Goal: Information Seeking & Learning: Learn about a topic

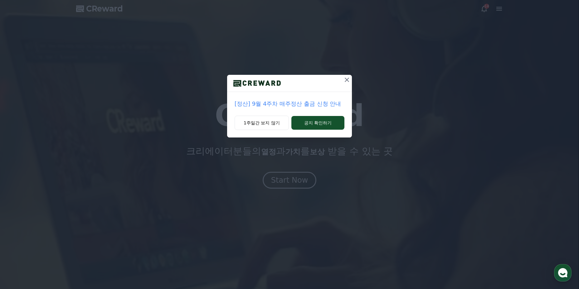
click at [303, 106] on p "[정산] 9월 4주차 매주정산 출금 신청 안내" at bounding box center [290, 104] width 110 height 9
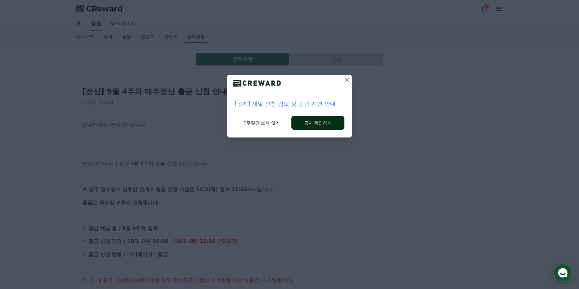
click at [331, 122] on button "공지 확인하기" at bounding box center [317, 123] width 53 height 14
click at [344, 82] on icon at bounding box center [347, 79] width 7 height 7
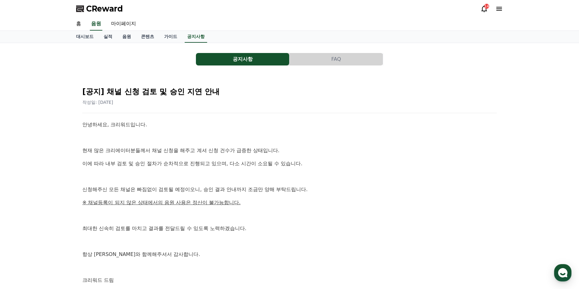
click at [487, 8] on div "14" at bounding box center [486, 6] width 5 height 5
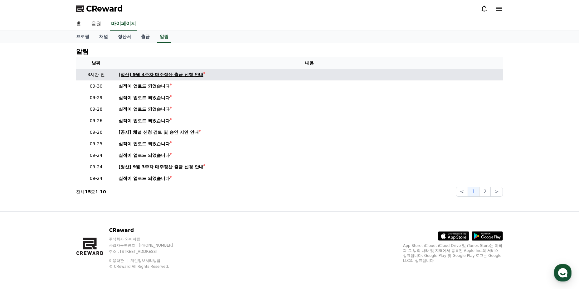
click at [169, 73] on div "[정산] 9월 4주차 매주정산 출금 신청 안내" at bounding box center [161, 74] width 85 height 7
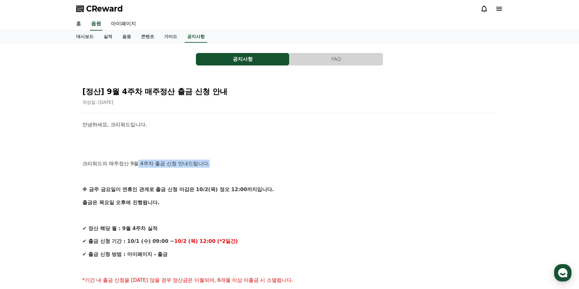
drag, startPoint x: 139, startPoint y: 163, endPoint x: 209, endPoint y: 164, distance: 70.2
click at [209, 164] on p "크리워드의 매주정산 9월 4주차 출금 신청 안내드립니다." at bounding box center [289, 164] width 414 height 8
click at [256, 152] on p at bounding box center [289, 151] width 414 height 8
drag, startPoint x: 80, startPoint y: 163, endPoint x: 284, endPoint y: 163, distance: 204.1
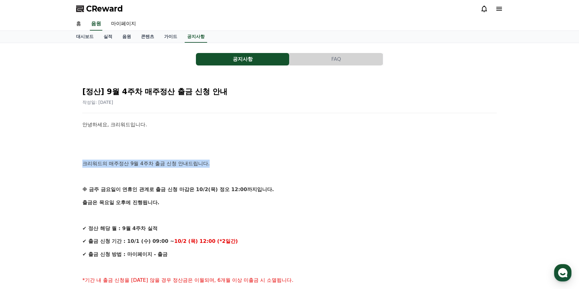
click at [285, 160] on p "크리워드의 매주정산 9월 4주차 출금 신청 안내드립니다." at bounding box center [289, 164] width 414 height 8
drag, startPoint x: 68, startPoint y: 194, endPoint x: 326, endPoint y: 193, distance: 257.7
click at [325, 186] on p "※ 금주 금요일이 연휴인 관계로 출금 신청 마감은 10/2(목) 정오 12:00까지입니다." at bounding box center [289, 190] width 414 height 8
drag, startPoint x: 85, startPoint y: 191, endPoint x: 222, endPoint y: 207, distance: 137.0
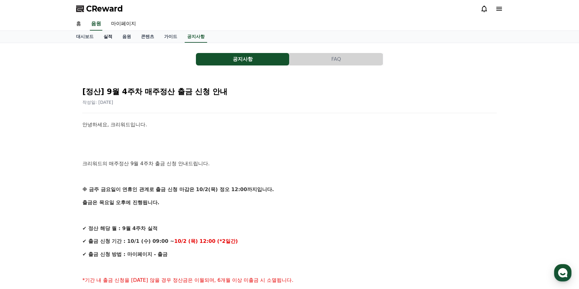
click at [104, 36] on link "실적" at bounding box center [108, 37] width 19 height 12
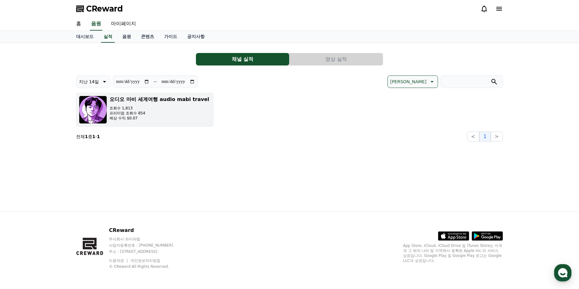
click at [125, 106] on p "조회수 1,813" at bounding box center [160, 108] width 100 height 5
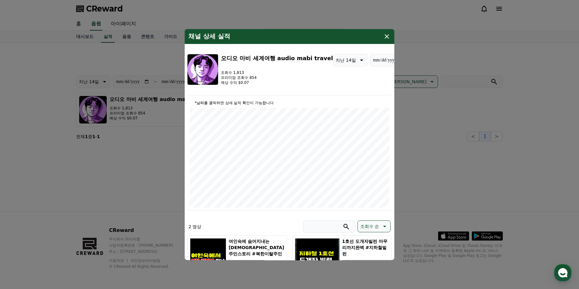
click at [384, 36] on icon "modal" at bounding box center [386, 36] width 7 height 7
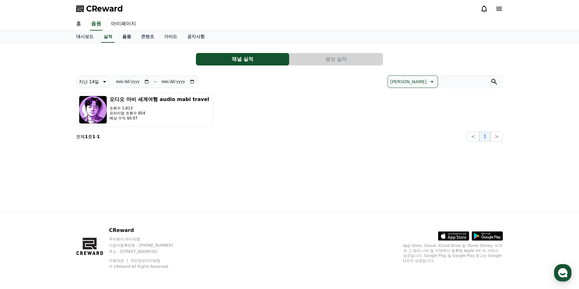
click at [126, 40] on link "음원" at bounding box center [126, 37] width 19 height 12
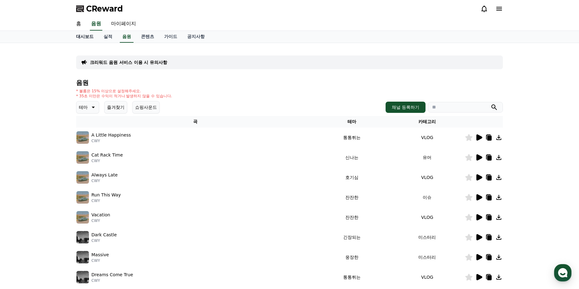
click at [79, 35] on link "대시보드" at bounding box center [84, 37] width 27 height 12
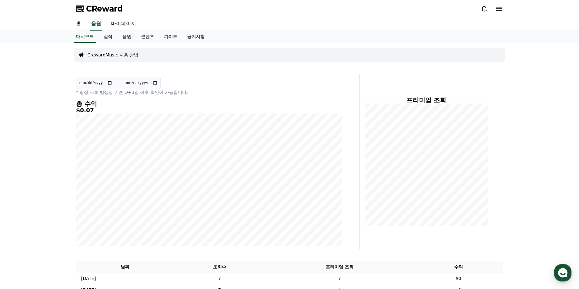
click at [54, 71] on div "**********" at bounding box center [289, 229] width 579 height 373
click at [125, 26] on link "마이페이지" at bounding box center [123, 23] width 35 height 13
select select "**********"
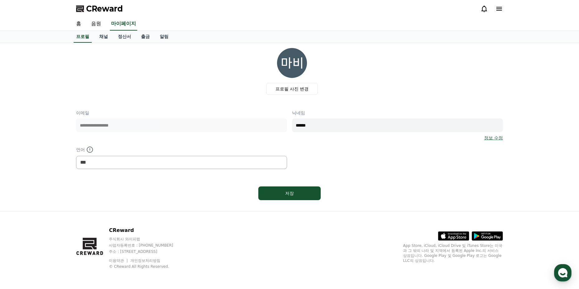
click at [76, 112] on p "이메일" at bounding box center [181, 113] width 211 height 6
click at [162, 38] on link "알림" at bounding box center [164, 37] width 19 height 12
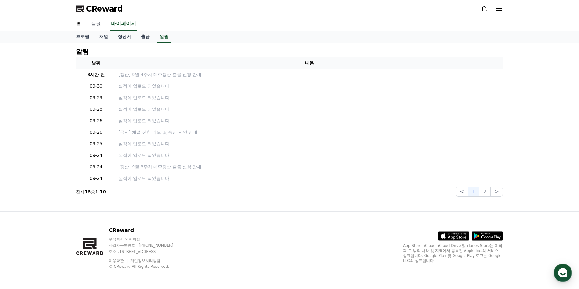
click at [90, 23] on link "음원" at bounding box center [96, 23] width 20 height 13
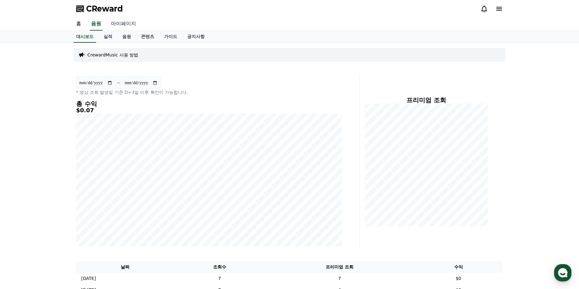
click at [117, 24] on link "마이페이지" at bounding box center [123, 23] width 35 height 13
select select "**********"
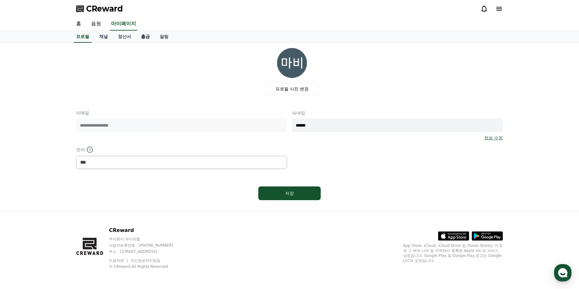
click at [140, 37] on link "출금" at bounding box center [145, 37] width 19 height 12
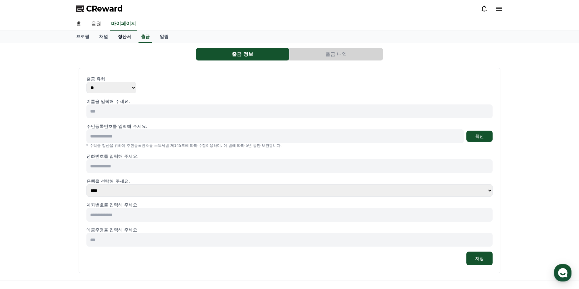
click at [124, 37] on link "정산서" at bounding box center [124, 37] width 23 height 12
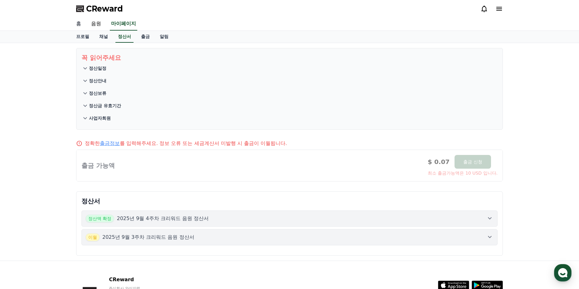
click at [82, 20] on link "홈" at bounding box center [78, 23] width 15 height 13
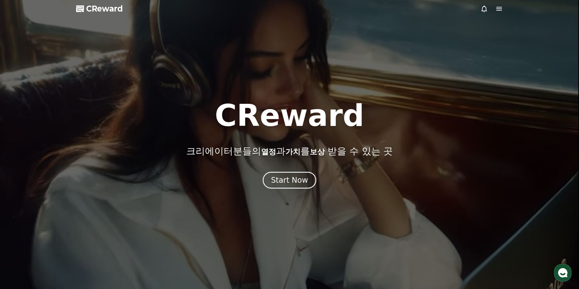
click at [496, 9] on icon at bounding box center [498, 8] width 7 height 7
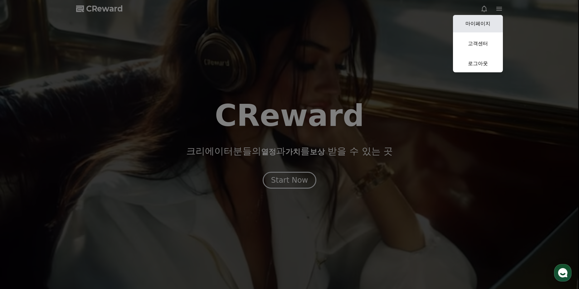
click at [480, 23] on link "마이페이지" at bounding box center [478, 23] width 50 height 17
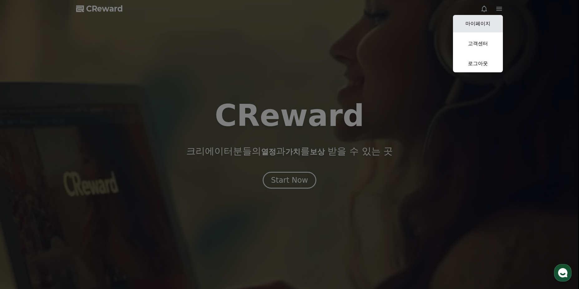
select select "**********"
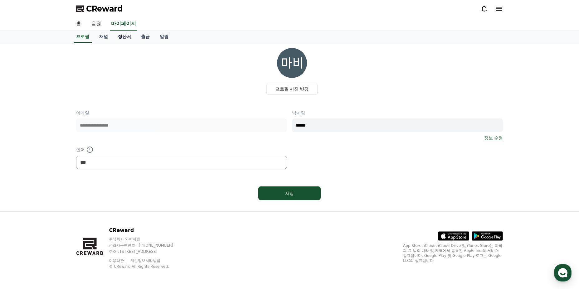
click at [130, 41] on link "정산서" at bounding box center [124, 37] width 23 height 12
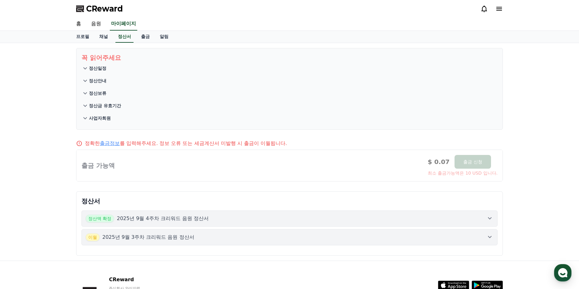
click at [152, 43] on div "꼭 읽어주세요 정산일정 정산안내 정산보류 정산금 유효기간 사업자회원 정확한 출금정보 를 입력해주세요. 정보 오류 또는 세금계산서 미발행 시 출…" at bounding box center [289, 152] width 437 height 218
click at [100, 37] on link "채널" at bounding box center [103, 37] width 19 height 12
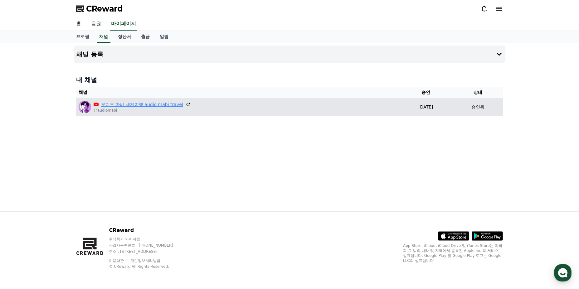
click at [128, 104] on link "오디오 마비 세계여행 audio mabi travel" at bounding box center [142, 104] width 82 height 7
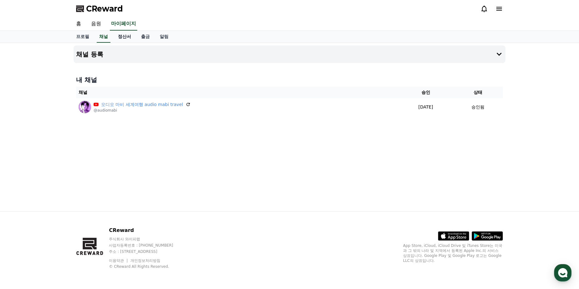
click at [127, 35] on link "정산서" at bounding box center [124, 37] width 23 height 12
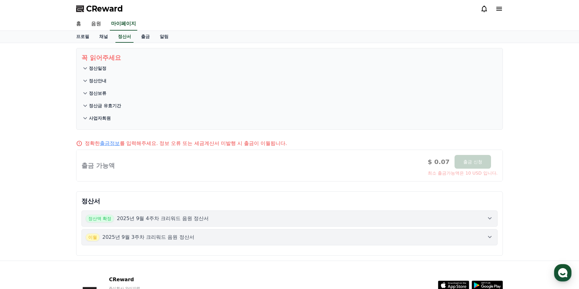
click at [100, 61] on p "꼭 읽어주세요" at bounding box center [289, 57] width 416 height 9
click at [100, 69] on p "정산일정" at bounding box center [97, 68] width 17 height 6
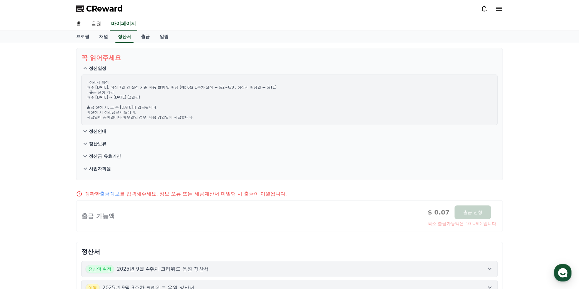
drag, startPoint x: 119, startPoint y: 88, endPoint x: 334, endPoint y: 87, distance: 214.7
click at [334, 87] on p "· 정산서 확정 매주 [DATE], 직전 7일 간 실적 기준 자동 발행 및 확정 (예: 6월 1주차 실적 → 6/2~6/8 , 정산서 확정일 …" at bounding box center [290, 100] width 406 height 40
click at [302, 94] on p "· 정산서 확정 매주 [DATE], 직전 7일 간 실적 기준 자동 발행 및 확정 (예: 6월 1주차 실적 → 6/2~6/8 , 정산서 확정일 …" at bounding box center [290, 100] width 406 height 40
click at [114, 135] on button "정산안내" at bounding box center [289, 131] width 416 height 12
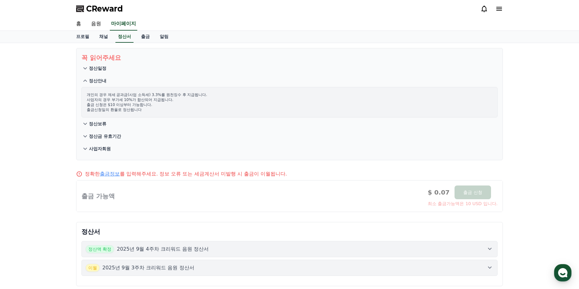
drag, startPoint x: 87, startPoint y: 94, endPoint x: 168, endPoint y: 103, distance: 82.0
click at [166, 101] on p "개인의 경우 제세 공과금(사업 소득세) 3.3%를 원천징수 후 지급됩니다. 사업자의 경우 부가세 10%가 합산되어 지급됩니다. 출금 신청은 $…" at bounding box center [290, 102] width 406 height 20
click at [169, 105] on p "개인의 경우 제세 공과금(사업 소득세) 3.3%를 원천징수 후 지급됩니다. 사업자의 경우 부가세 10%가 합산되어 지급됩니다. 출금 신청은 $…" at bounding box center [290, 102] width 406 height 20
click at [104, 127] on button "정산보류" at bounding box center [289, 124] width 416 height 12
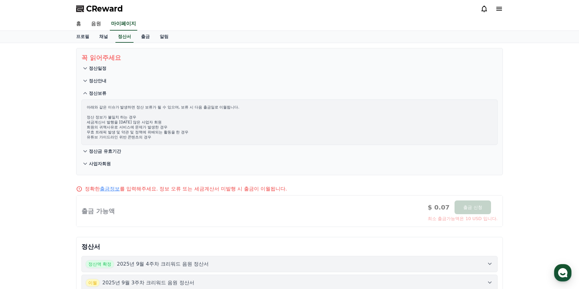
drag, startPoint x: 97, startPoint y: 123, endPoint x: 220, endPoint y: 144, distance: 124.9
click at [220, 146] on section "꼭 읽어주세요 정산일정 정산안내 정산보류 아래와 같은 이슈가 발생하면 정산 보류가 될 수 있으며, 보류 시 다음 출금일로 이월됩니다. 정산 정…" at bounding box center [289, 111] width 427 height 127
click at [220, 142] on div "아래와 같은 이슈가 발생하면 정산 보류가 될 수 있으며, 보류 시 다음 출금일로 이월됩니다. 정산 정보가 불일치 하는 경우 세금계산서 발행을 …" at bounding box center [289, 123] width 416 height 46
click at [108, 152] on p "정산금 유효기간" at bounding box center [105, 151] width 32 height 6
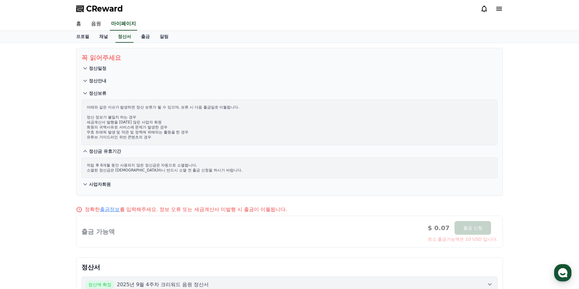
click at [106, 181] on p "사업자회원" at bounding box center [100, 184] width 22 height 6
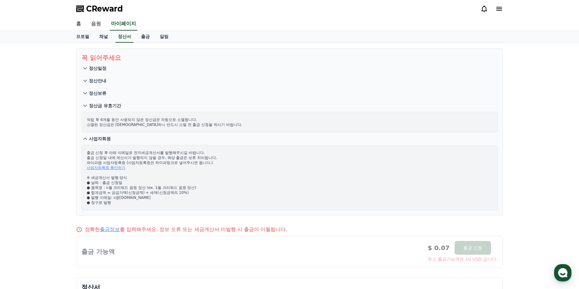
click at [51, 149] on div "꼭 읽어주세요 정산일정 정산안내 정산보류 정산금 유효기간 적립 후 6개월 동안 사용되지 않은 정산금은 자동으로 소멸됩니다. 소멸된 정산금은 복…" at bounding box center [289, 195] width 579 height 304
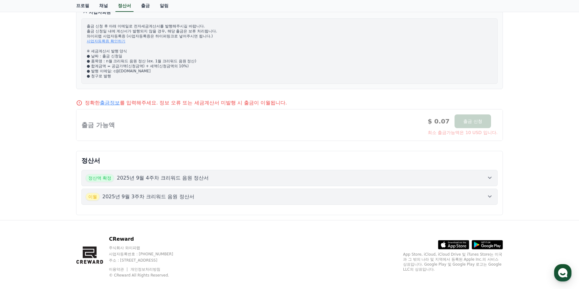
scroll to position [115, 0]
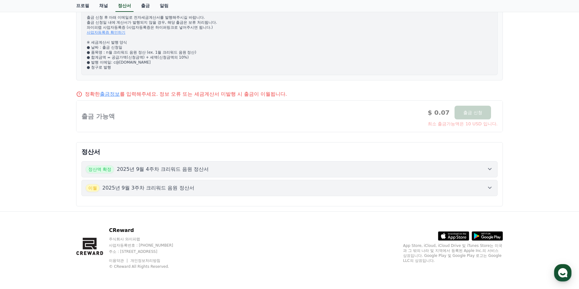
click at [150, 117] on div at bounding box center [289, 116] width 426 height 31
click at [199, 169] on p "2025년 9월 4주차 크리워드 음원 정산서" at bounding box center [163, 169] width 92 height 7
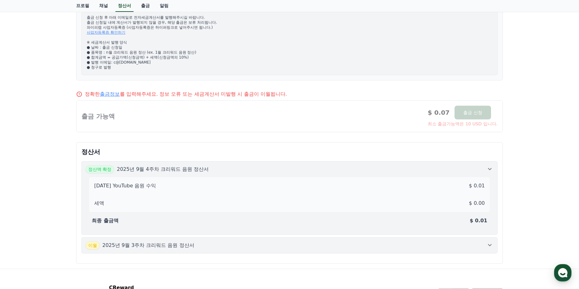
click at [189, 245] on p "2025년 9월 3주차 크리워드 음원 정산서" at bounding box center [148, 245] width 92 height 7
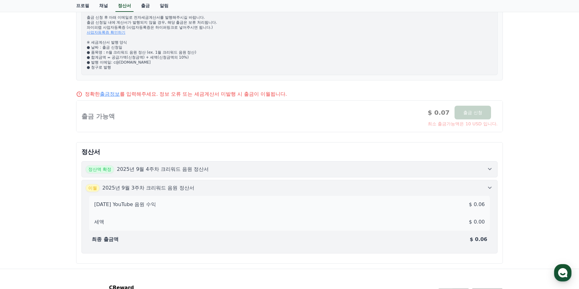
click at [28, 200] on div "꼭 읽어주세요 정산일정 정산안내 정산보류 정산금 유효기간 사업자회원 출금 신청 후 아래 이메일로 전자세금계산서를 발행해주시길 바랍니다. 출금 …" at bounding box center [289, 98] width 579 height 341
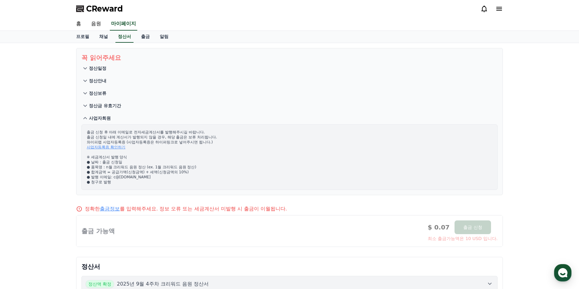
click at [41, 186] on div "꼭 읽어주세요 정산일정 정산안내 정산보류 정산금 유효기간 사업자회원 출금 신청 후 아래 이메일로 전자세금계산서를 발행해주시길 바랍니다. 출금 …" at bounding box center [289, 213] width 579 height 341
click at [63, 166] on div "꼭 읽어주세요 정산일정 정산안내 정산보류 정산금 유효기간 사업자회원 출금 신청 후 아래 이메일로 전자세금계산서를 발행해주시길 바랍니다. 출금 …" at bounding box center [289, 213] width 579 height 341
click at [95, 23] on link "음원" at bounding box center [96, 23] width 20 height 13
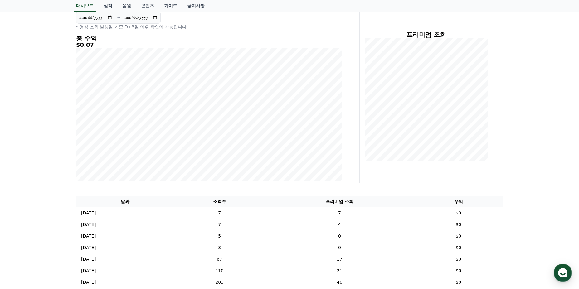
scroll to position [187, 0]
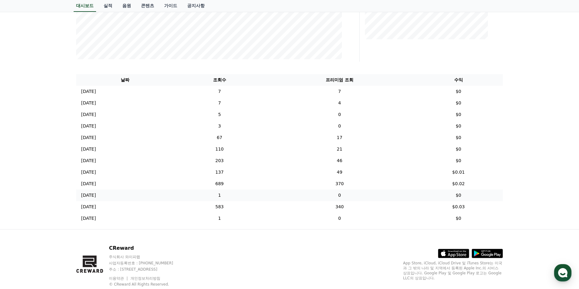
drag, startPoint x: 341, startPoint y: 182, endPoint x: 370, endPoint y: 190, distance: 30.8
click at [381, 193] on tbody "[DATE] 09/28 7 7 $0 [DATE] 09/27 7 4 $0 [DATE] 09/26 5 0 $0 [DATE] 09/25 3 0 $0…" at bounding box center [289, 155] width 427 height 139
click at [79, 131] on td "[DATE] 09/25" at bounding box center [125, 126] width 98 height 12
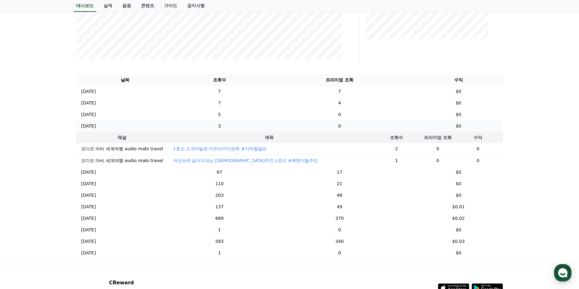
click at [92, 125] on p "[DATE]" at bounding box center [88, 126] width 15 height 7
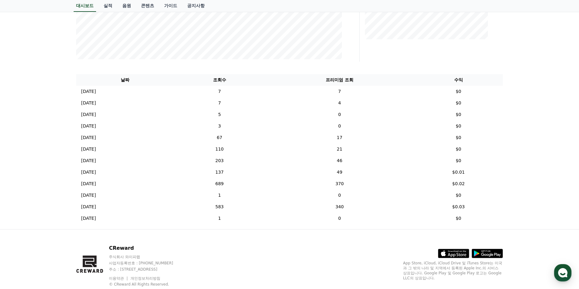
click at [60, 126] on div "**********" at bounding box center [289, 42] width 579 height 373
click at [36, 151] on div "**********" at bounding box center [289, 42] width 579 height 373
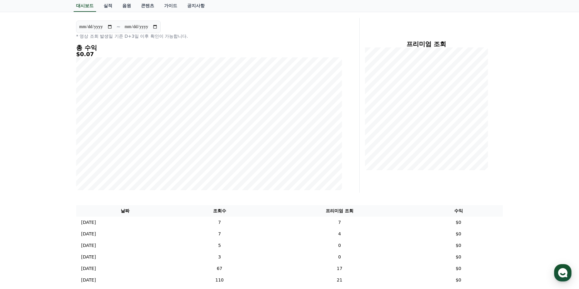
scroll to position [156, 0]
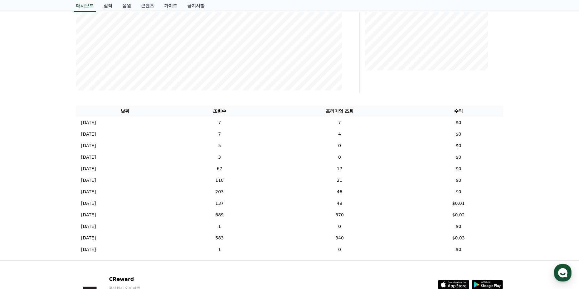
click at [60, 145] on div "**********" at bounding box center [289, 73] width 579 height 373
drag, startPoint x: 31, startPoint y: 216, endPoint x: 163, endPoint y: 246, distance: 136.1
click at [31, 216] on div "**********" at bounding box center [289, 73] width 579 height 373
click at [43, 129] on div "**********" at bounding box center [289, 73] width 579 height 373
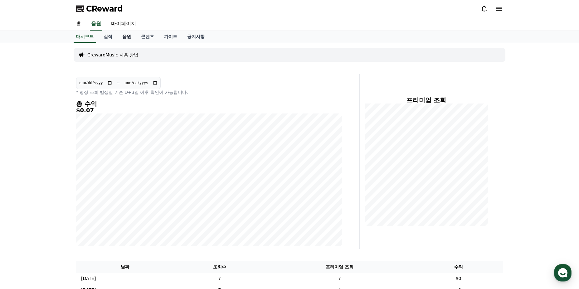
click at [127, 35] on link "음원" at bounding box center [126, 37] width 19 height 12
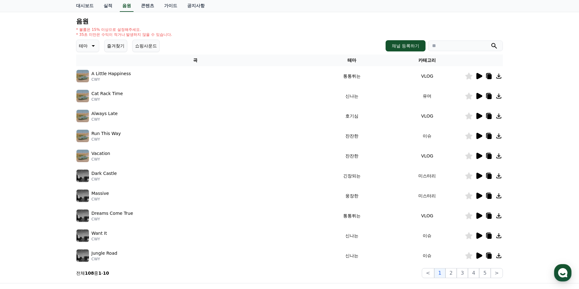
scroll to position [62, 0]
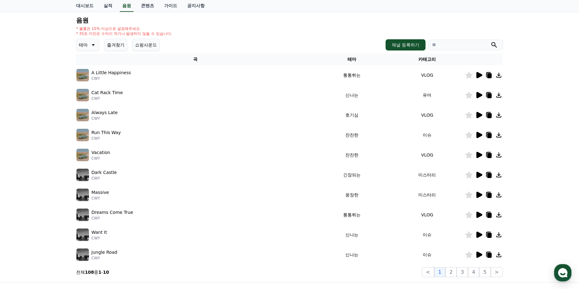
click at [476, 76] on icon at bounding box center [478, 74] width 7 height 7
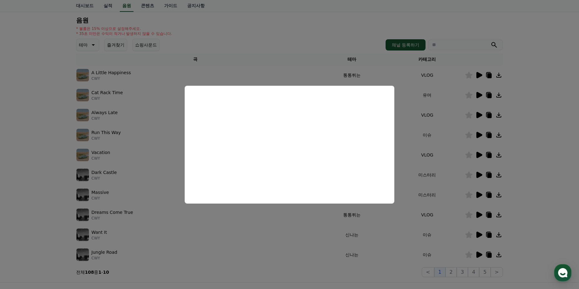
click at [48, 127] on button "close modal" at bounding box center [289, 144] width 579 height 289
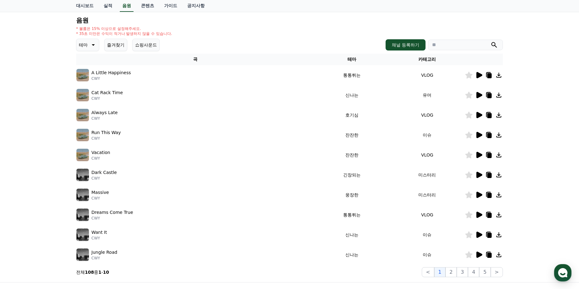
click at [471, 76] on icon at bounding box center [469, 75] width 7 height 7
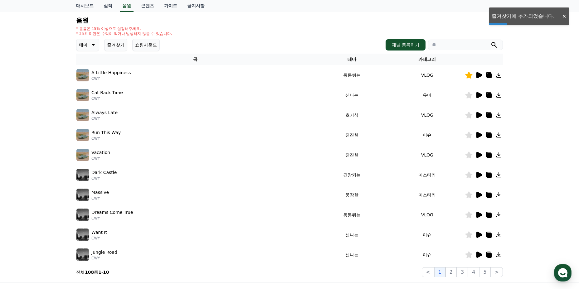
click at [476, 78] on icon at bounding box center [478, 74] width 7 height 7
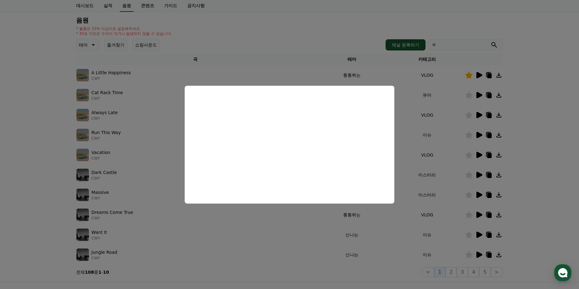
click at [518, 99] on button "close modal" at bounding box center [289, 144] width 579 height 289
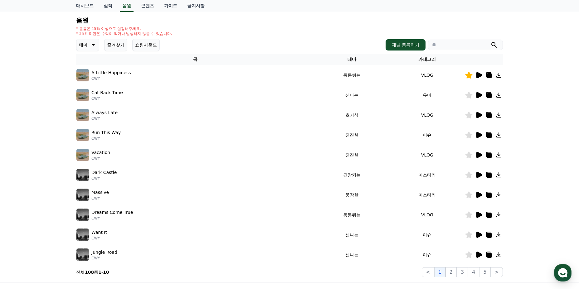
click at [106, 76] on p "CWY" at bounding box center [111, 78] width 40 height 5
click at [107, 75] on p "A Little Happiness" at bounding box center [111, 73] width 40 height 7
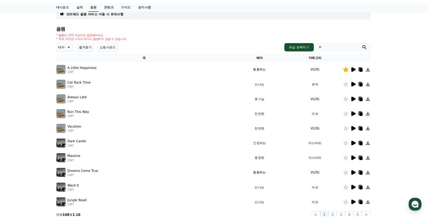
scroll to position [31, 0]
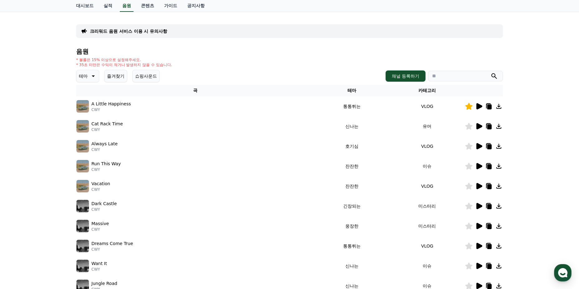
click at [491, 104] on icon at bounding box center [488, 106] width 7 height 7
click at [51, 172] on div "크리워드 음원 서비스 이용 시 유의사항 음원 * 볼륨은 15% 이상으로 설정해주세요. * 35초 미만은 수익이 적거나 발생하지 않을 수 있습니…" at bounding box center [289, 163] width 579 height 302
click at [63, 173] on div "크리워드 음원 서비스 이용 시 유의사항 음원 * 볼륨은 15% 이상으로 설정해주세요. * 35초 미만은 수익이 적거나 발생하지 않을 수 있습니…" at bounding box center [289, 163] width 579 height 302
drag, startPoint x: 84, startPoint y: 63, endPoint x: 144, endPoint y: 51, distance: 61.2
click at [144, 51] on div "음원 * 볼륨은 15% 이상으로 설정해주세요. * 35초 미만은 수익이 적거나 발생하지 않을 수 있습니다. 테마 즐겨찾기 쇼핑사운드 채널 등록…" at bounding box center [289, 178] width 427 height 261
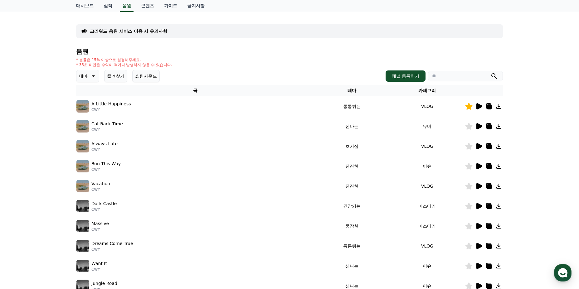
click at [196, 59] on div "* 볼륨은 15% 이상으로 설정해주세요. * 35초 미만은 수익이 적거나 발생하지 않을 수 있습니다." at bounding box center [289, 62] width 427 height 10
drag, startPoint x: 71, startPoint y: 58, endPoint x: 172, endPoint y: 63, distance: 101.5
click at [172, 63] on div "크리워드 음원 서비스 이용 시 유의사항 음원 * 볼륨은 15% 이상으로 설정해주세요. * 35초 미만은 수익이 적거나 발생하지 않을 수 있습니…" at bounding box center [289, 163] width 579 height 302
click at [194, 63] on div "* 볼륨은 15% 이상으로 설정해주세요. * 35초 미만은 수익이 적거나 발생하지 않을 수 있습니다." at bounding box center [289, 62] width 427 height 10
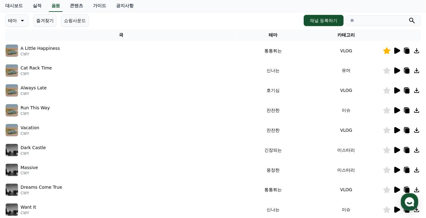
scroll to position [0, 0]
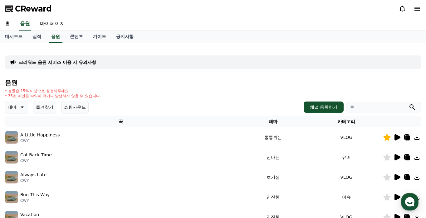
click at [405, 137] on icon at bounding box center [406, 137] width 5 height 6
click at [406, 136] on icon at bounding box center [407, 138] width 4 height 5
click at [326, 29] on div "홈 음원 마이페이지" at bounding box center [213, 23] width 426 height 13
